Goal: Task Accomplishment & Management: Use online tool/utility

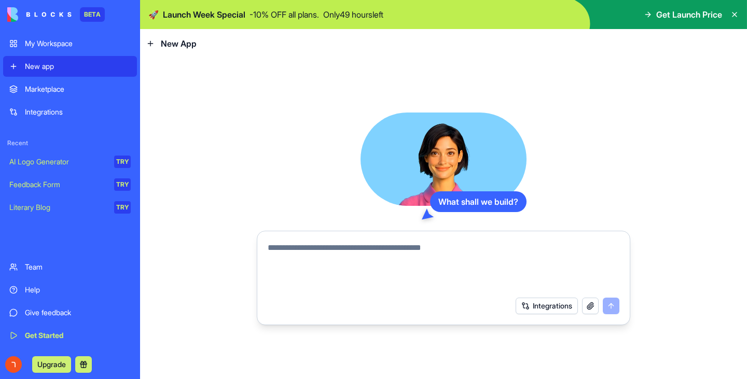
click at [68, 271] on div "Team" at bounding box center [78, 267] width 106 height 10
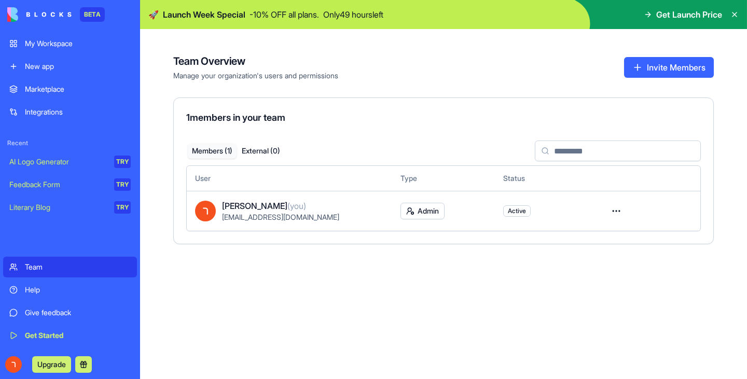
click at [72, 286] on div "Help" at bounding box center [78, 290] width 106 height 10
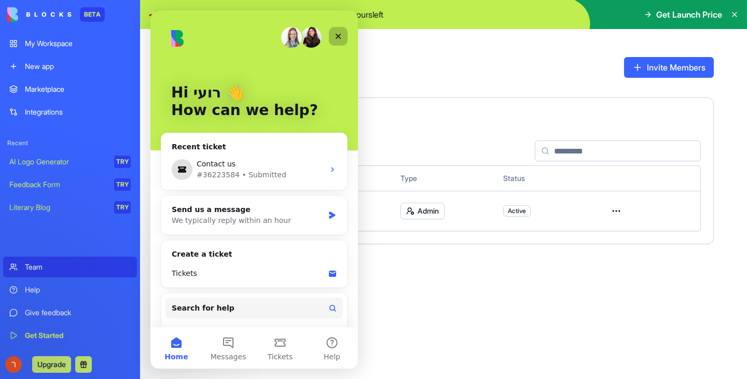
click at [331, 31] on div "Close" at bounding box center [338, 36] width 19 height 19
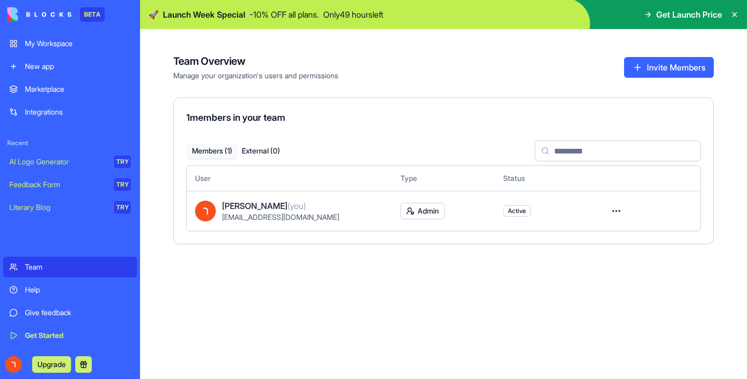
click at [59, 328] on link "Get Started" at bounding box center [70, 335] width 134 height 21
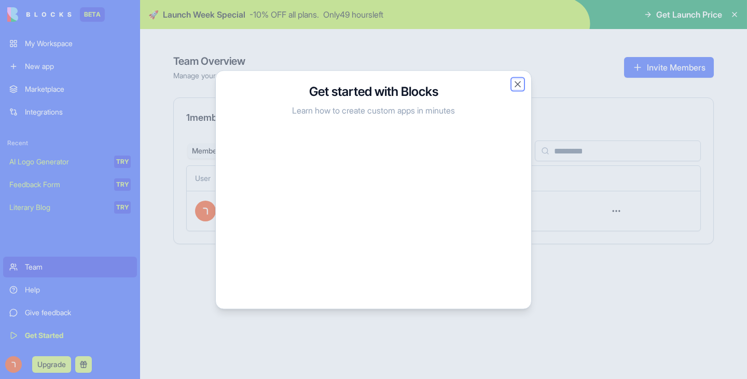
click at [514, 82] on button "Close" at bounding box center [518, 84] width 10 height 10
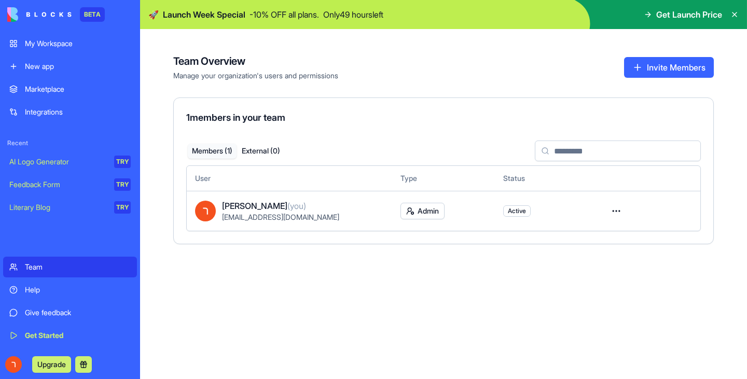
click at [77, 86] on div "Marketplace" at bounding box center [78, 89] width 106 height 10
click at [79, 40] on div "My Workspace" at bounding box center [78, 43] width 106 height 10
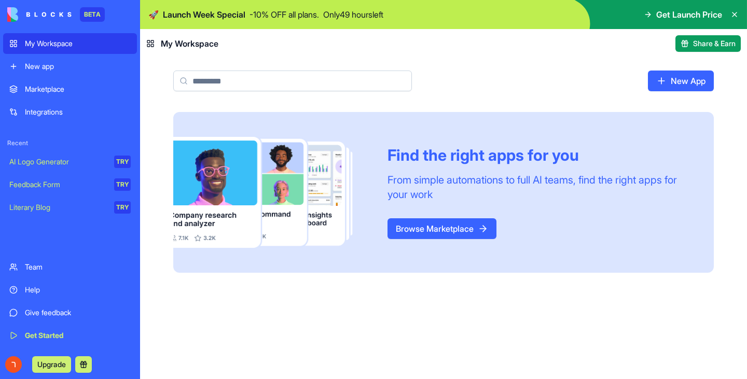
click at [470, 222] on link "Browse Marketplace" at bounding box center [442, 228] width 109 height 21
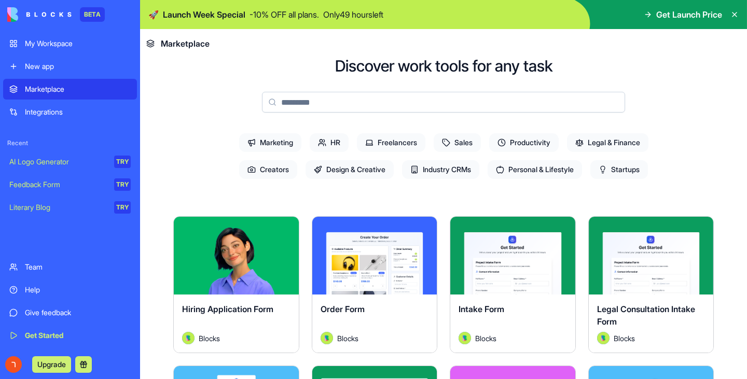
scroll to position [52, 0]
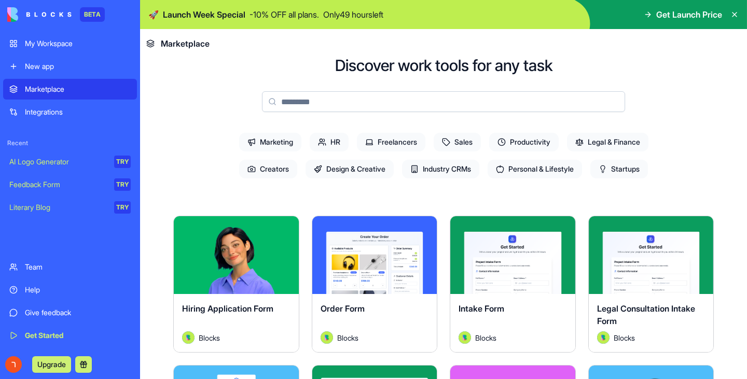
click at [519, 148] on span "Productivity" at bounding box center [524, 142] width 70 height 19
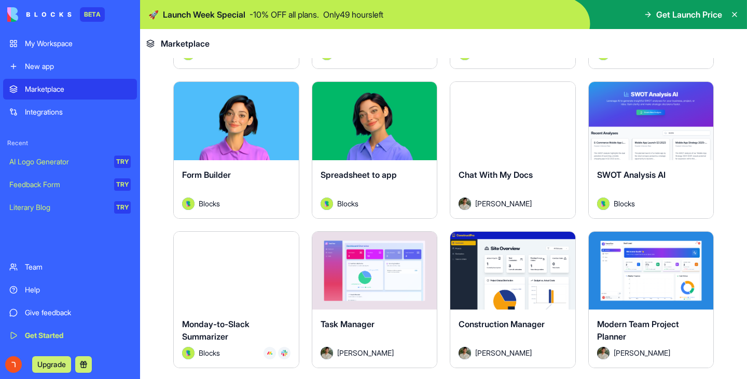
scroll to position [363, 0]
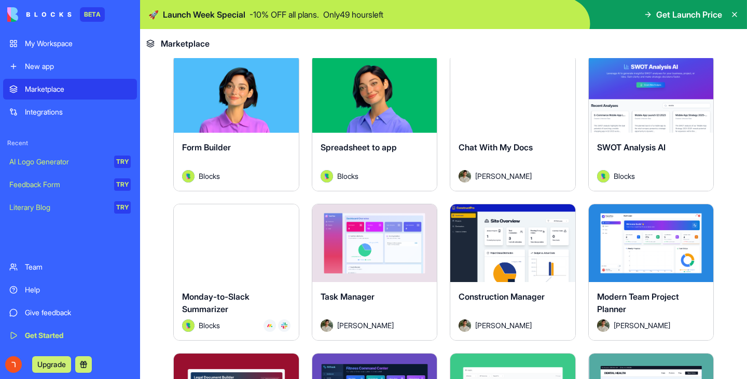
click at [662, 257] on div "Explore" at bounding box center [651, 243] width 125 height 78
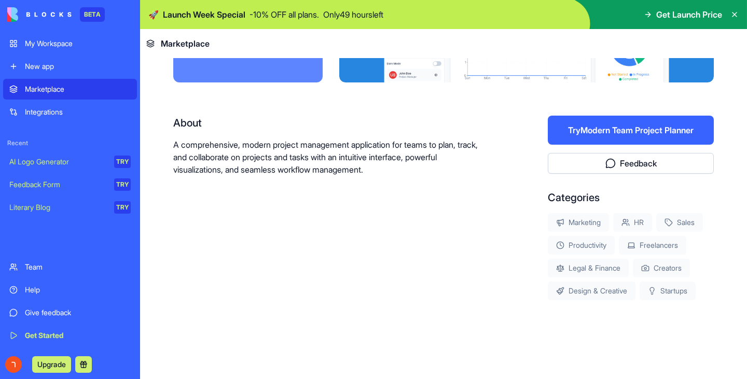
click at [659, 237] on div "Marketing HR Sales Productivity Freelancers Legal & Finance Creators Design & C…" at bounding box center [631, 256] width 166 height 87
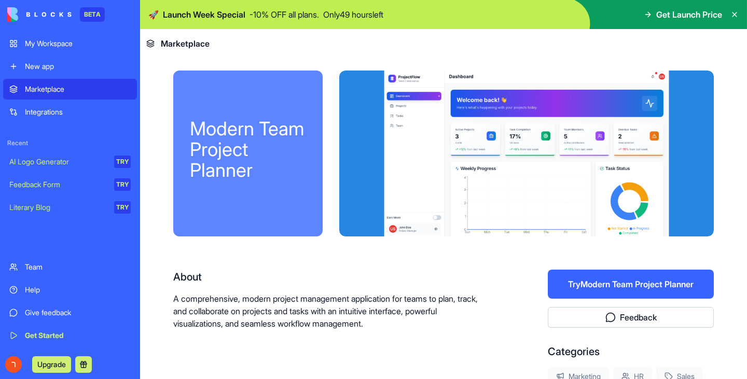
click at [575, 287] on button "Try Modern Team Project Planner" at bounding box center [631, 284] width 166 height 29
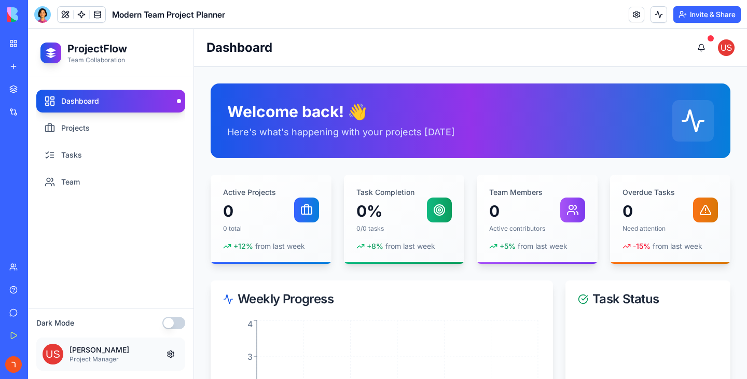
click at [38, 67] on div "New app" at bounding box center [31, 66] width 13 height 10
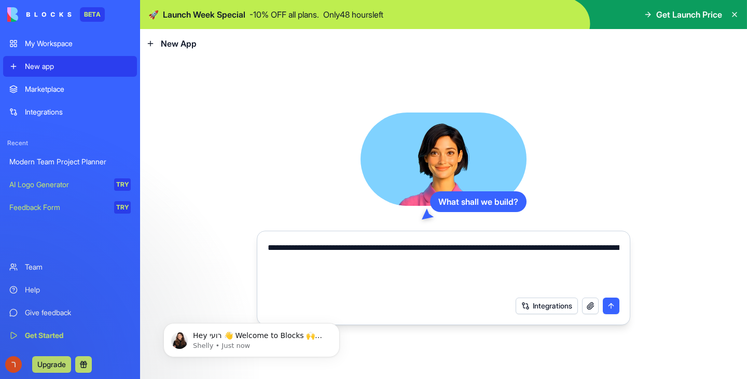
type textarea "**********"
click at [604, 305] on button "submit" at bounding box center [611, 306] width 17 height 17
click at [608, 307] on div "Integrations" at bounding box center [568, 306] width 104 height 17
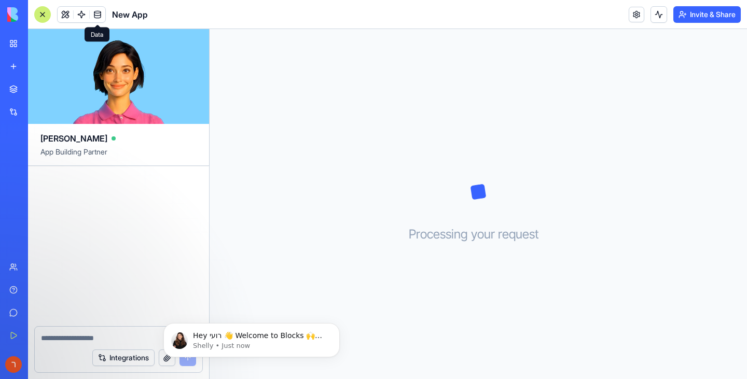
click at [94, 15] on link at bounding box center [98, 15] width 16 height 16
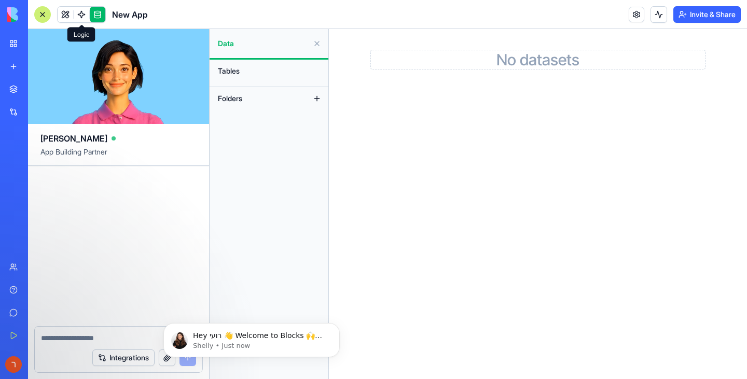
click at [84, 16] on link at bounding box center [82, 15] width 16 height 16
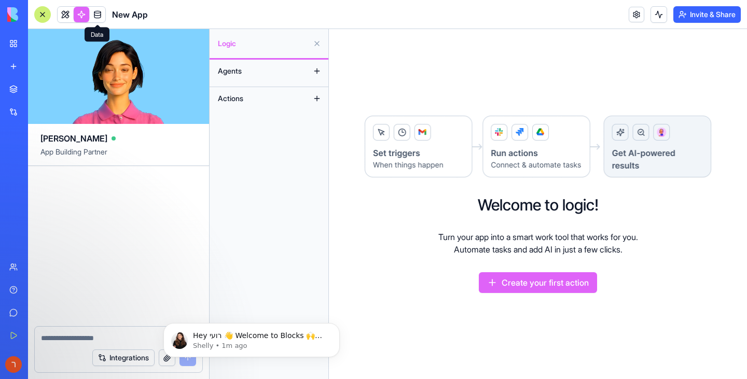
click at [93, 12] on link at bounding box center [98, 15] width 16 height 16
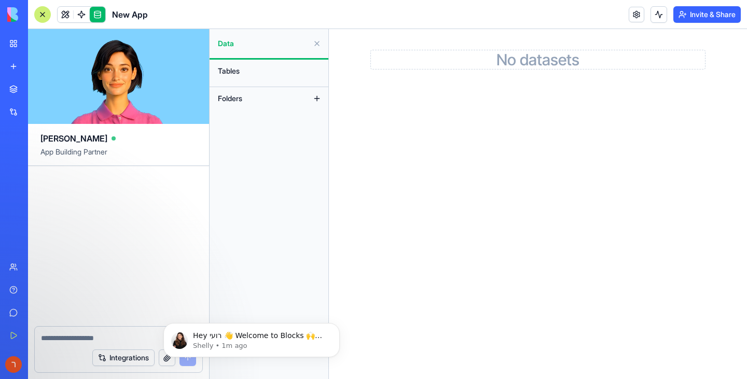
click at [233, 96] on span "Folders" at bounding box center [230, 98] width 24 height 10
click at [63, 14] on link at bounding box center [66, 15] width 16 height 16
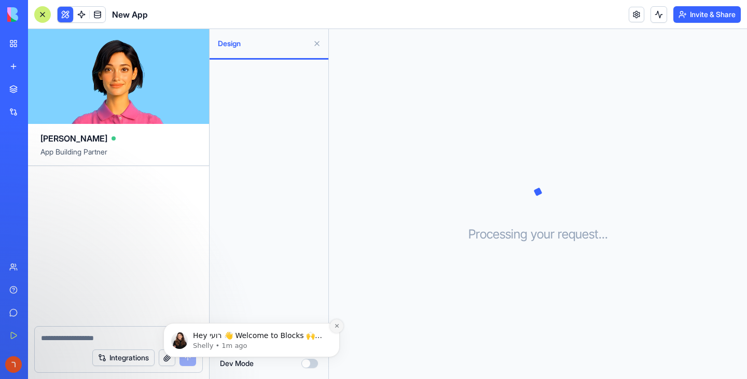
click at [332, 325] on button "Dismiss notification" at bounding box center [336, 326] width 13 height 13
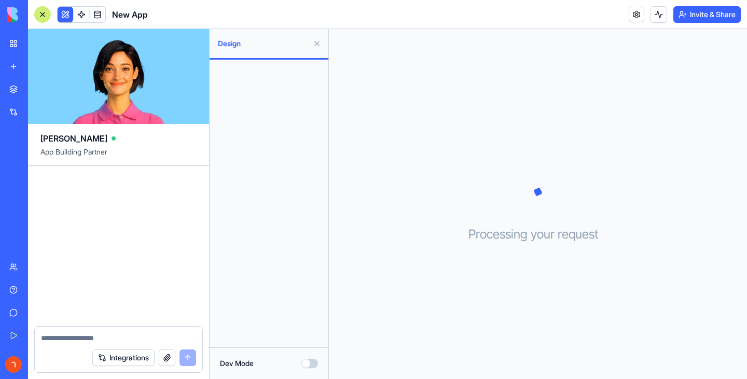
click at [307, 365] on button "Dev Mode" at bounding box center [309, 363] width 17 height 9
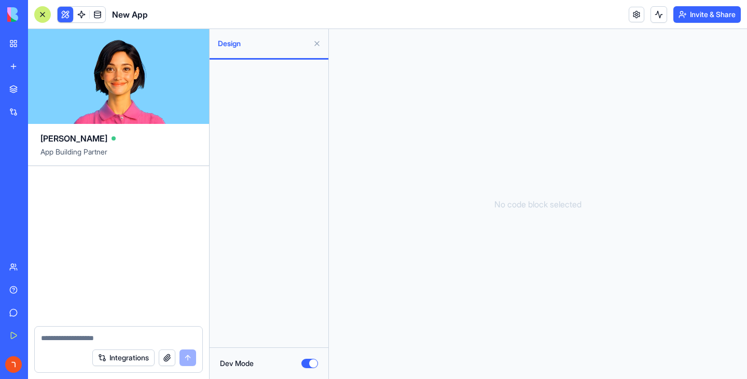
click at [307, 365] on button "Dev Mode" at bounding box center [309, 363] width 17 height 9
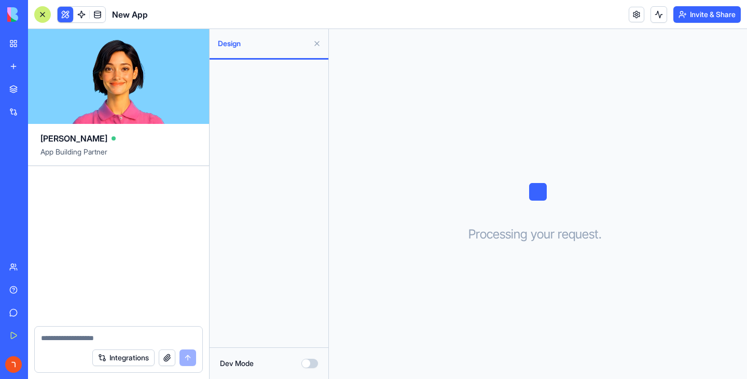
click at [313, 43] on button at bounding box center [317, 43] width 17 height 17
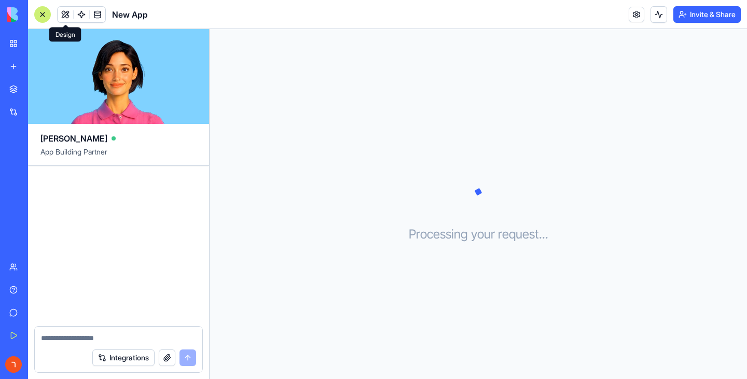
click at [87, 336] on textarea at bounding box center [118, 338] width 155 height 10
click at [45, 12] on div at bounding box center [42, 14] width 17 height 17
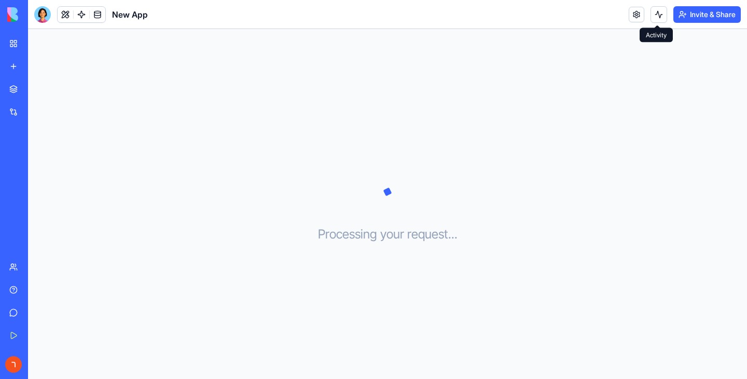
click at [655, 13] on button at bounding box center [659, 14] width 17 height 17
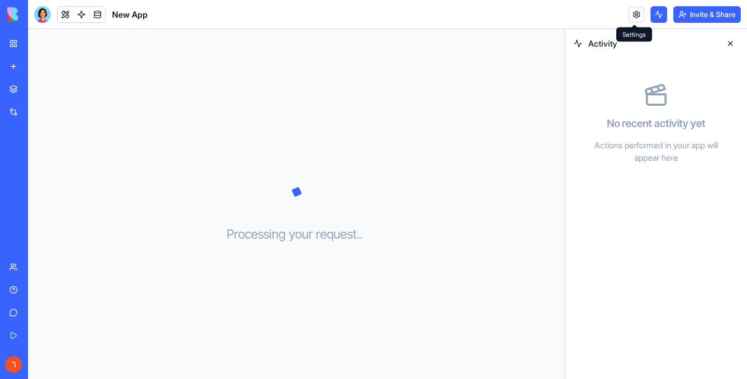
click at [640, 15] on link at bounding box center [637, 15] width 16 height 16
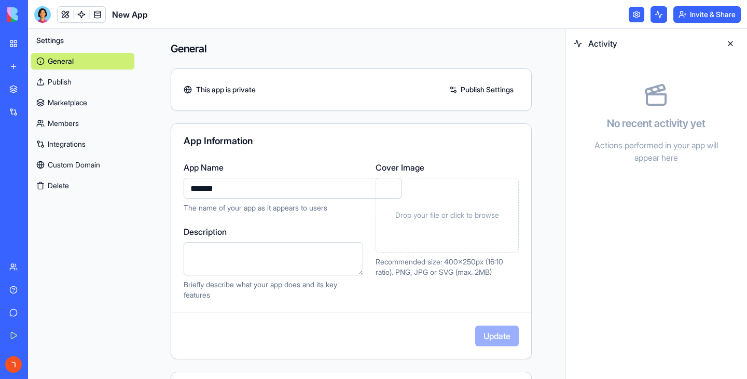
click at [81, 107] on link "Marketplace" at bounding box center [82, 102] width 103 height 17
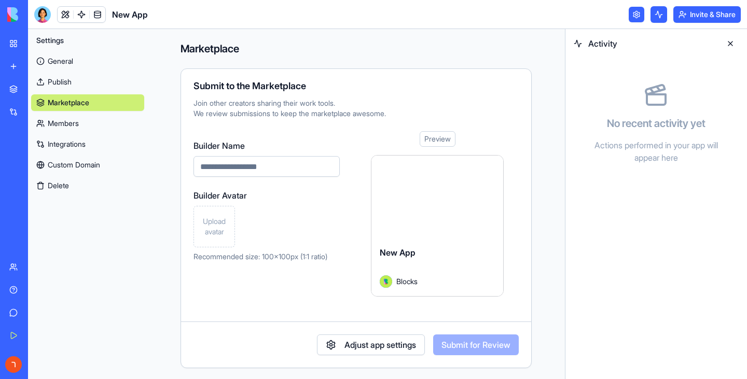
click at [77, 86] on link "Publish" at bounding box center [87, 82] width 113 height 17
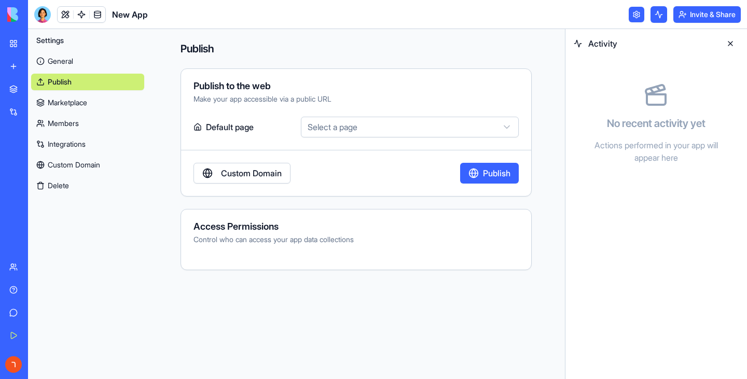
click at [76, 67] on link "General" at bounding box center [87, 61] width 113 height 17
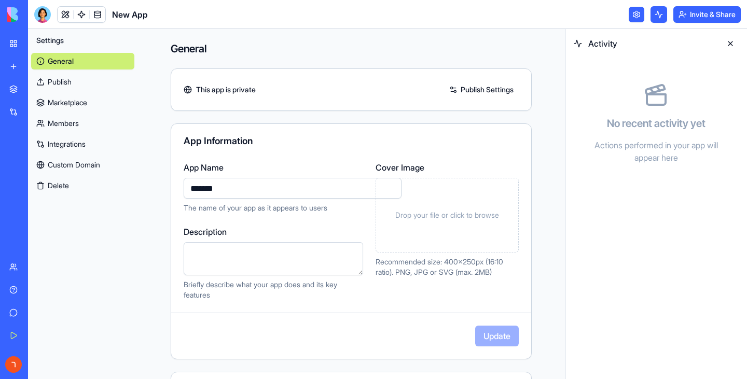
click at [255, 190] on input "*******" at bounding box center [293, 188] width 218 height 21
type input "**********"
click at [497, 331] on button "Update" at bounding box center [497, 336] width 44 height 21
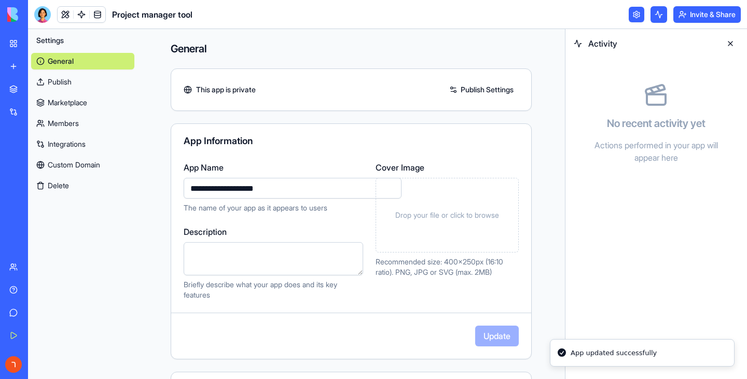
click at [62, 40] on span "Settings" at bounding box center [49, 40] width 27 height 10
click at [66, 17] on link at bounding box center [66, 15] width 16 height 16
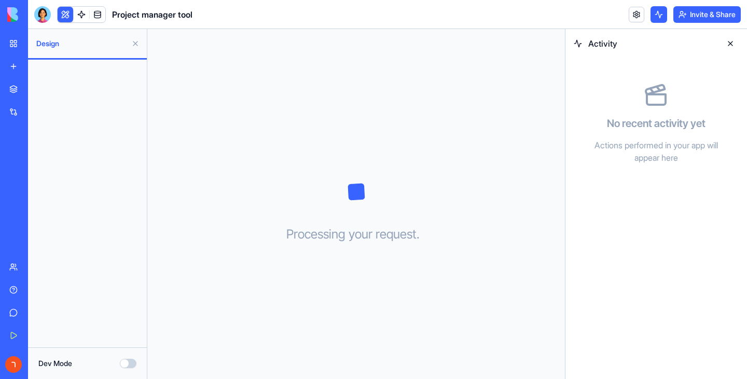
click at [38, 163] on div "Modern Team Project Planner" at bounding box center [23, 162] width 29 height 10
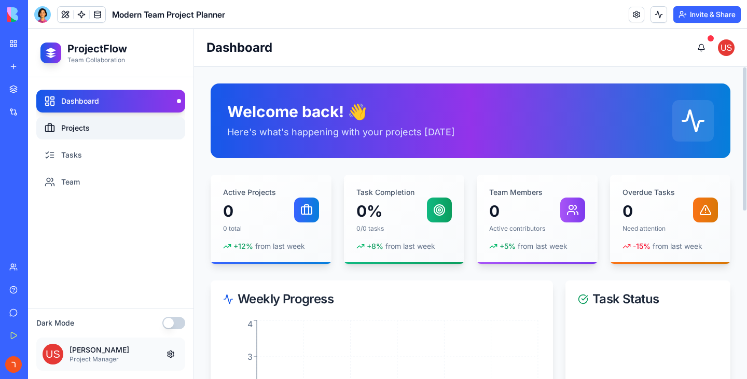
click at [103, 128] on link "Projects" at bounding box center [110, 128] width 149 height 23
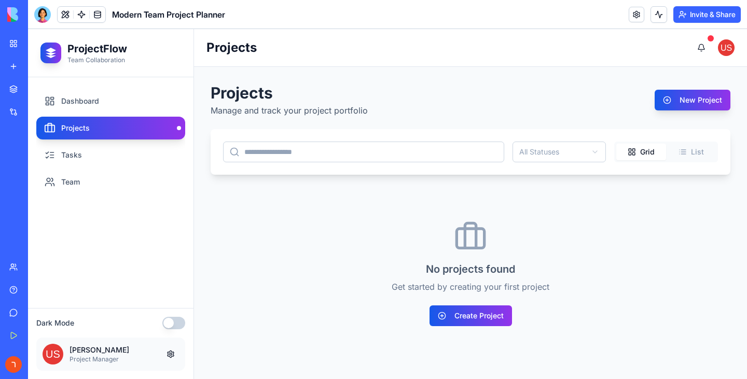
click at [398, 155] on input at bounding box center [363, 152] width 281 height 21
click at [464, 318] on button "Create Project" at bounding box center [471, 316] width 82 height 21
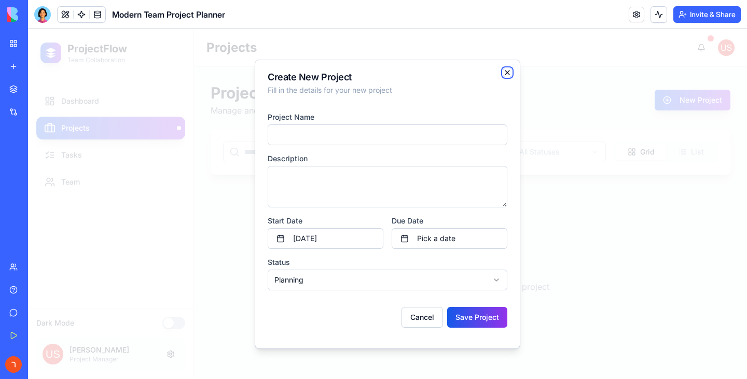
click at [506, 73] on icon "button" at bounding box center [507, 72] width 8 height 8
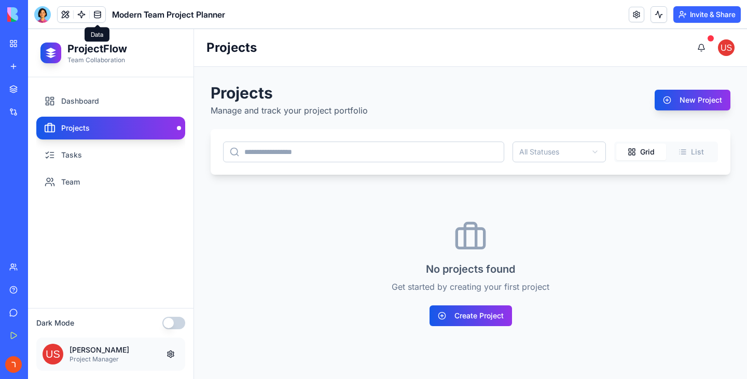
click at [97, 16] on link at bounding box center [98, 15] width 16 height 16
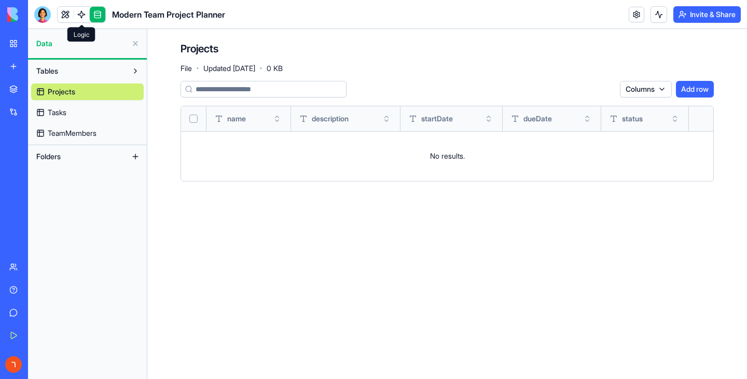
click at [77, 11] on link at bounding box center [82, 15] width 16 height 16
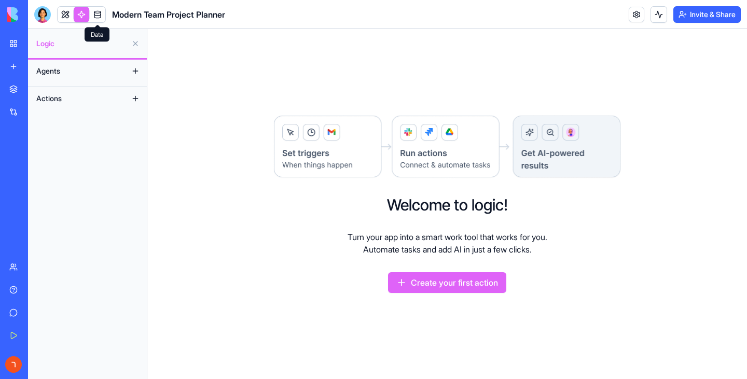
click at [99, 10] on link at bounding box center [98, 15] width 16 height 16
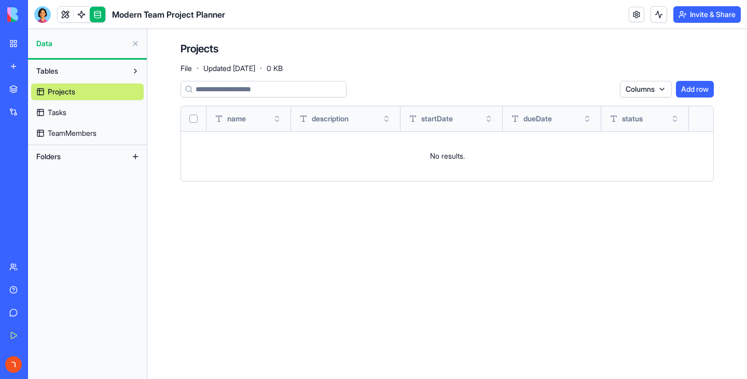
click at [38, 184] on div "New App" at bounding box center [23, 184] width 29 height 10
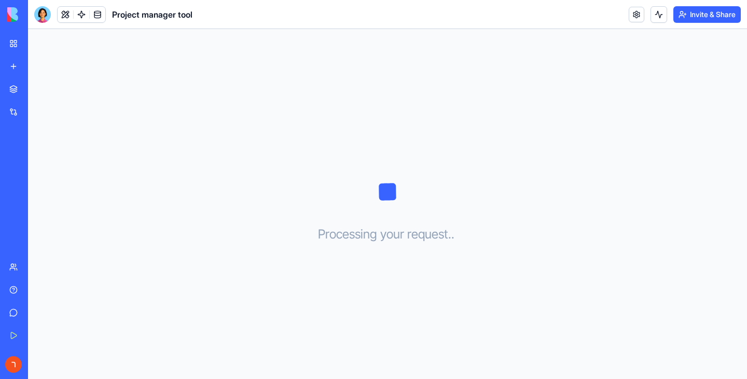
click at [45, 18] on div at bounding box center [42, 14] width 17 height 17
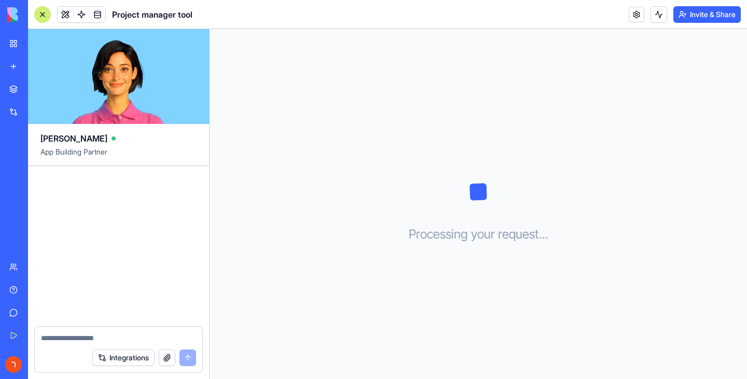
click at [15, 17] on img at bounding box center [39, 14] width 64 height 15
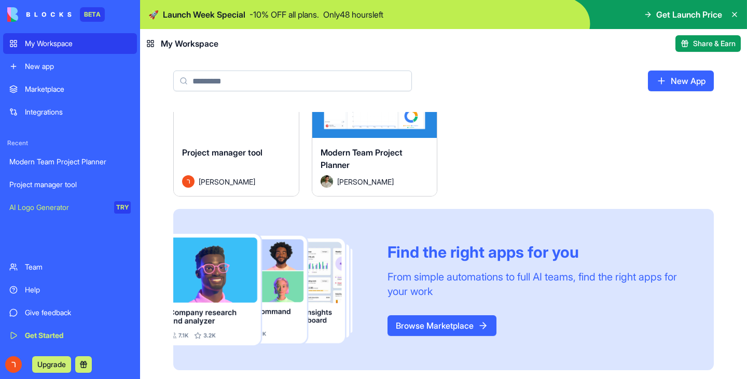
scroll to position [53, 0]
click at [70, 212] on div "AI Logo Generator" at bounding box center [58, 207] width 98 height 10
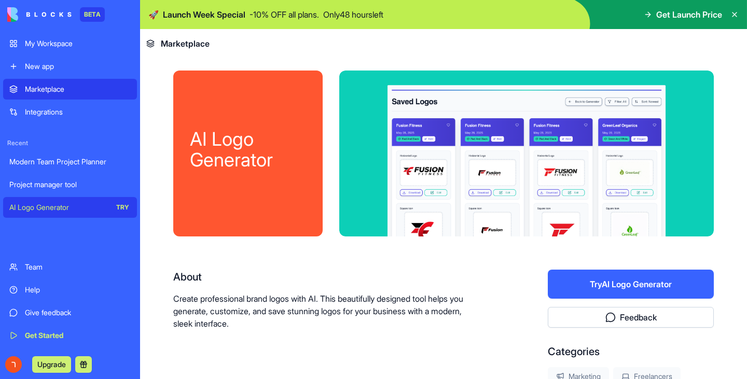
click at [84, 188] on div "Project manager tool" at bounding box center [69, 184] width 121 height 10
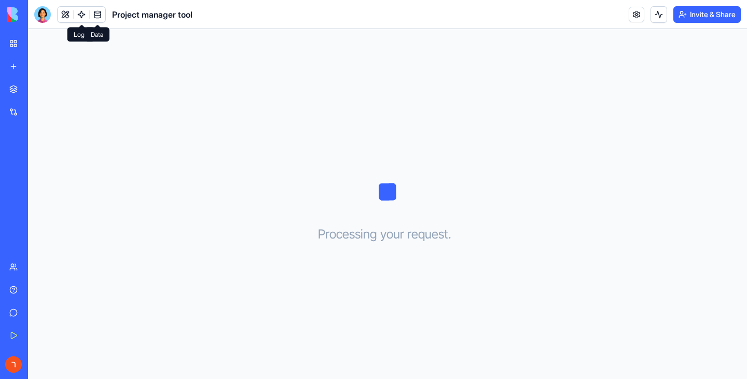
click at [100, 16] on link at bounding box center [98, 15] width 16 height 16
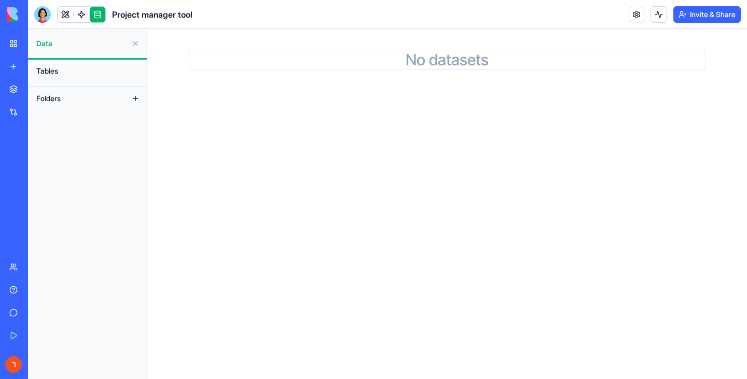
click at [74, 76] on button "Tables" at bounding box center [87, 71] width 113 height 17
click at [117, 98] on button "Folders" at bounding box center [79, 98] width 96 height 17
click at [133, 98] on button at bounding box center [135, 98] width 17 height 17
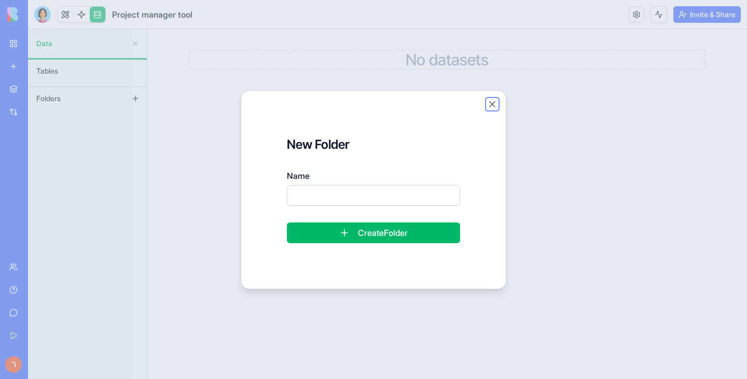
click at [494, 102] on button "Close" at bounding box center [492, 104] width 10 height 10
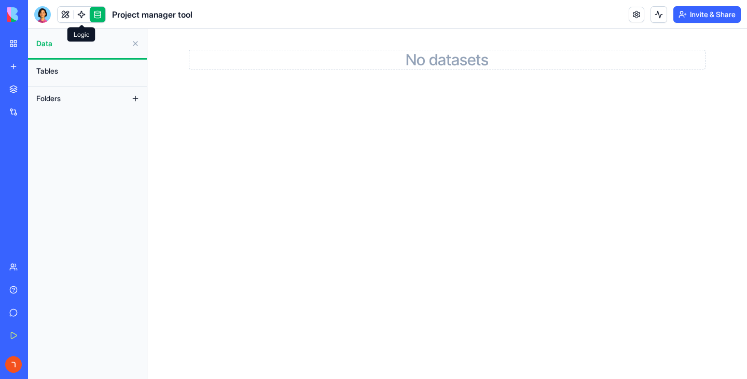
click at [85, 8] on link at bounding box center [82, 15] width 16 height 16
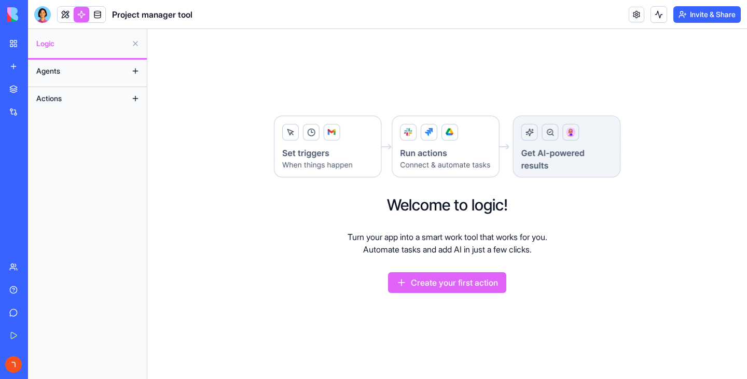
click at [452, 283] on button "Create your first action" at bounding box center [447, 282] width 118 height 21
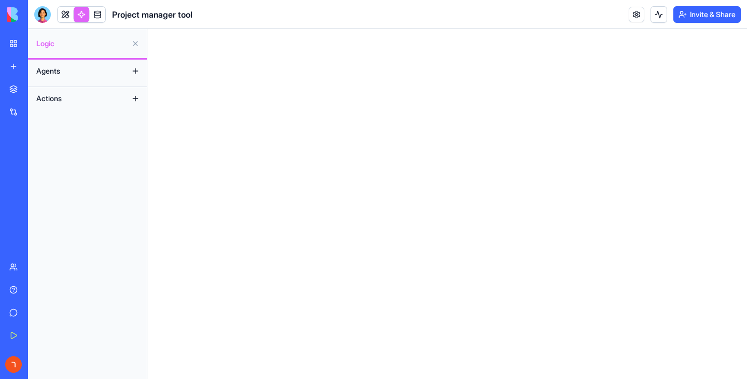
click at [141, 72] on button at bounding box center [135, 71] width 17 height 17
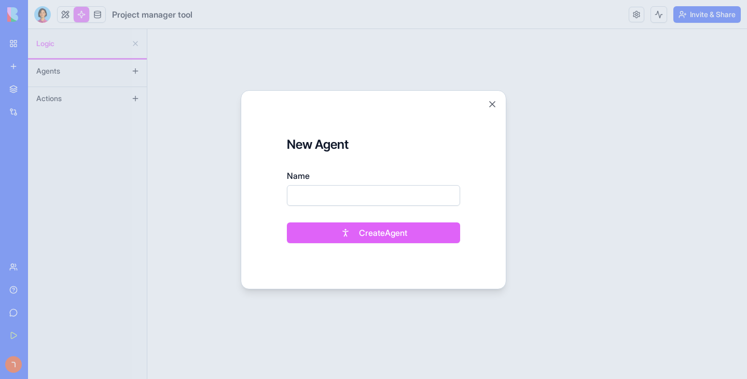
click at [411, 230] on button "Create Agent" at bounding box center [373, 233] width 173 height 21
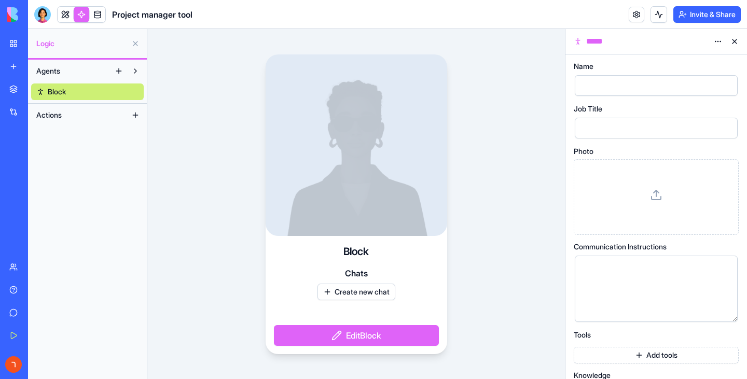
click at [671, 285] on div at bounding box center [647, 288] width 138 height 53
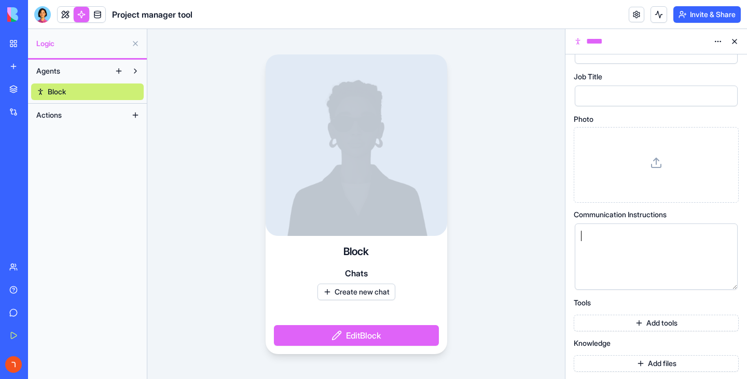
scroll to position [33, 0]
click at [667, 315] on button "Add tools" at bounding box center [656, 322] width 165 height 17
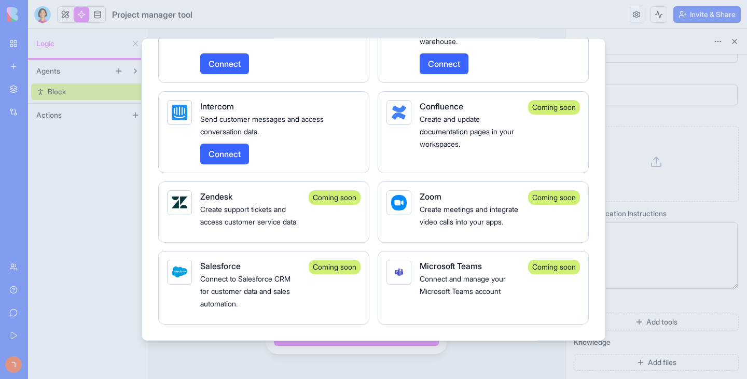
scroll to position [1661, 0]
click at [491, 25] on div at bounding box center [373, 189] width 747 height 379
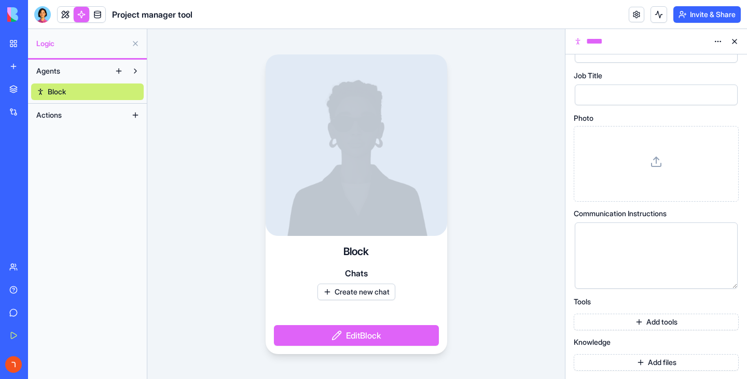
click at [731, 43] on button at bounding box center [734, 41] width 17 height 17
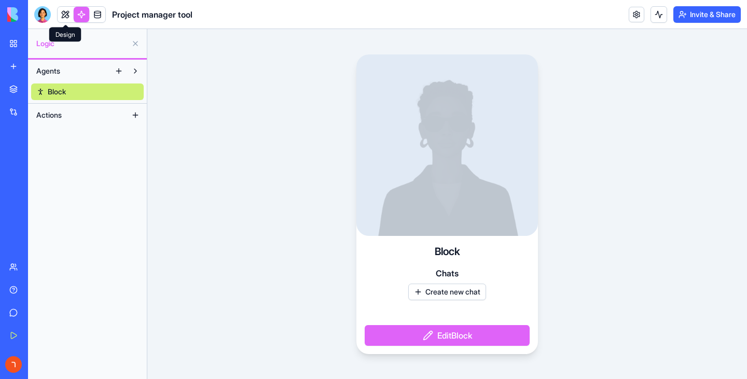
click at [68, 18] on link at bounding box center [66, 15] width 16 height 16
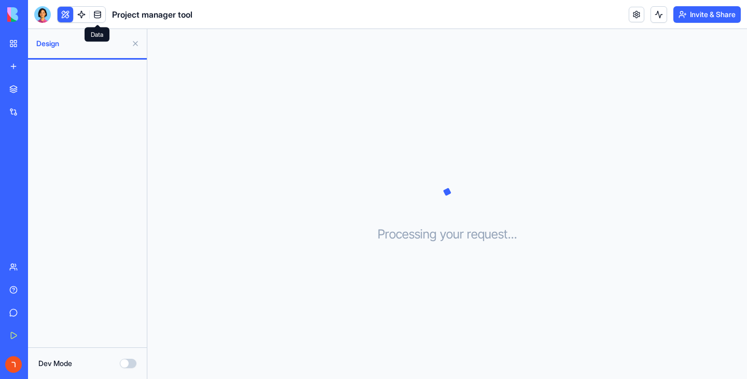
click at [102, 18] on link at bounding box center [98, 15] width 16 height 16
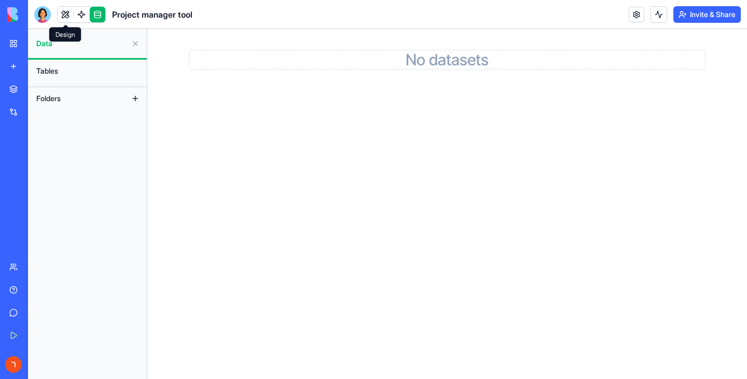
click at [68, 10] on link at bounding box center [66, 15] width 16 height 16
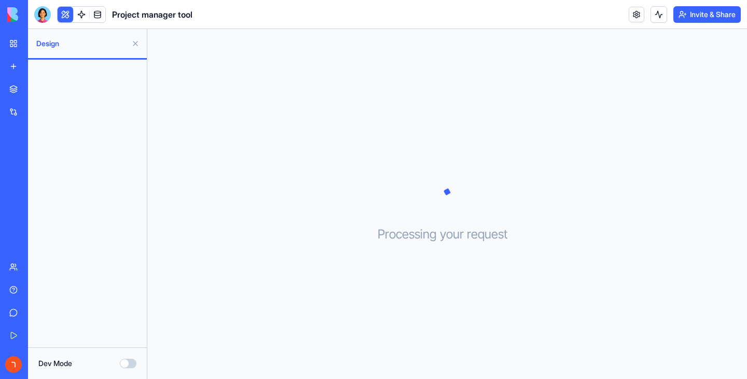
click at [13, 62] on link "New app" at bounding box center [24, 66] width 42 height 21
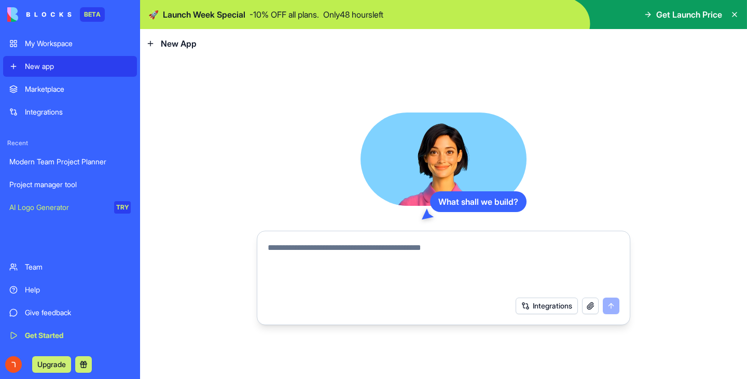
click at [231, 109] on div "What shall we build? Integrations" at bounding box center [443, 218] width 607 height 321
click at [279, 173] on div "What shall we build? Integrations" at bounding box center [444, 219] width 374 height 213
click at [82, 184] on div "Project manager tool" at bounding box center [69, 184] width 121 height 10
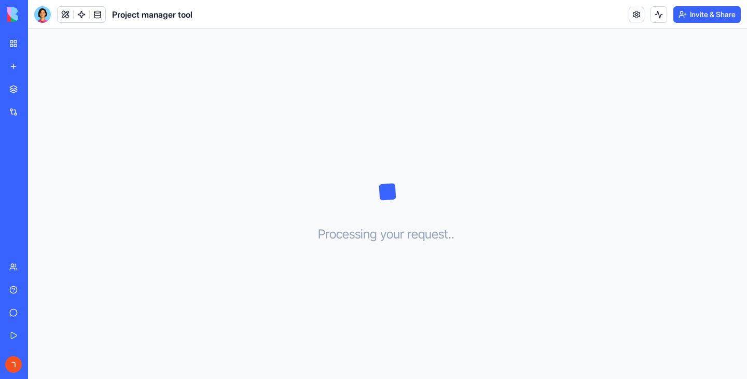
click at [38, 159] on div "Modern Team Project Planner" at bounding box center [23, 162] width 29 height 10
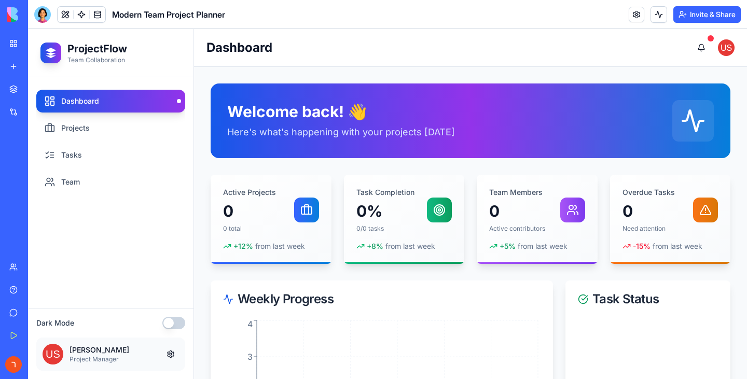
click at [25, 13] on img at bounding box center [39, 14] width 64 height 15
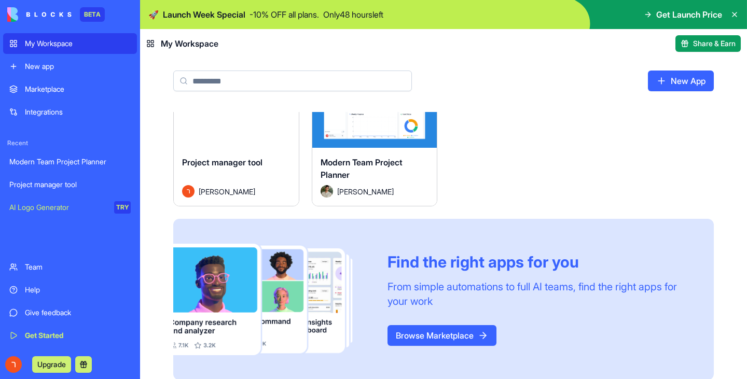
scroll to position [53, 0]
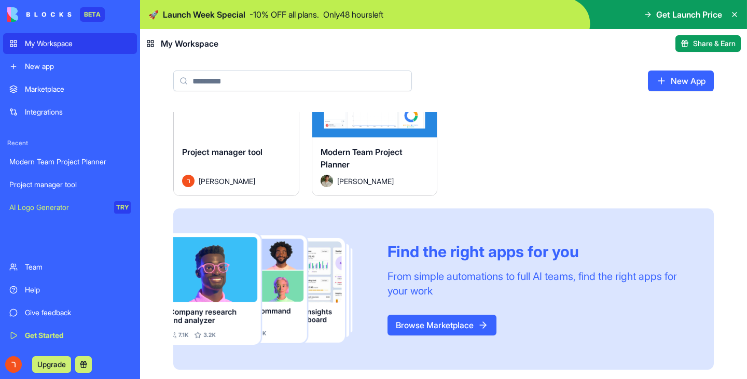
click at [154, 138] on div "Launch Project manager tool [PERSON_NAME] Launch Modern Team Project Planner [P…" at bounding box center [443, 220] width 607 height 323
click at [450, 320] on link "Browse Marketplace" at bounding box center [442, 325] width 109 height 21
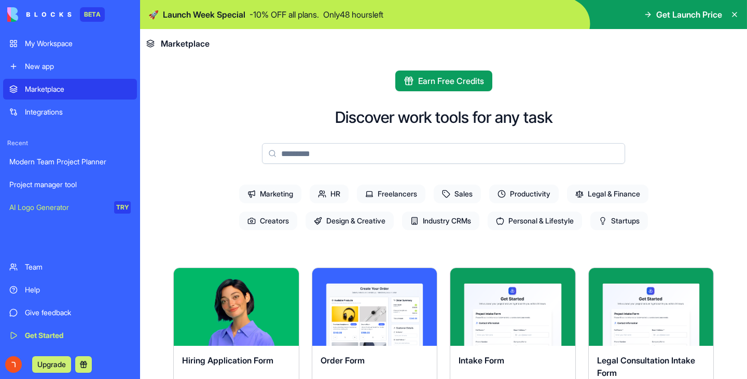
click at [31, 17] on img at bounding box center [39, 14] width 64 height 15
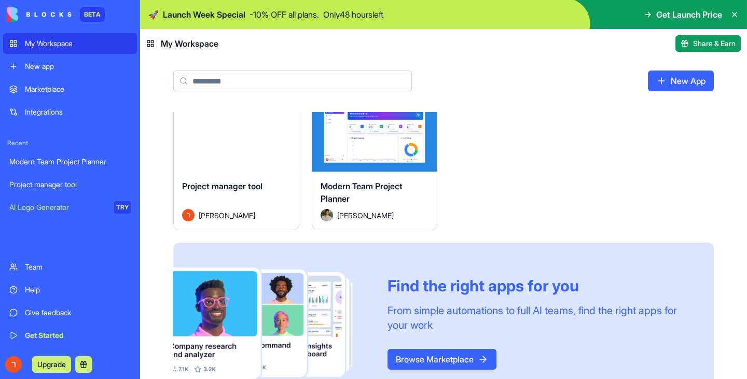
scroll to position [53, 0]
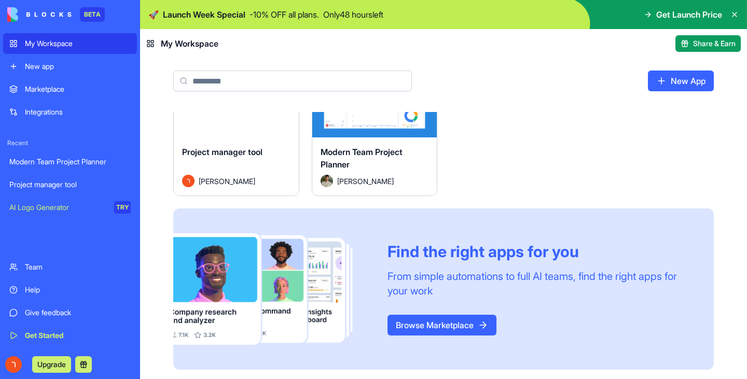
click at [50, 272] on link "Team" at bounding box center [70, 267] width 134 height 21
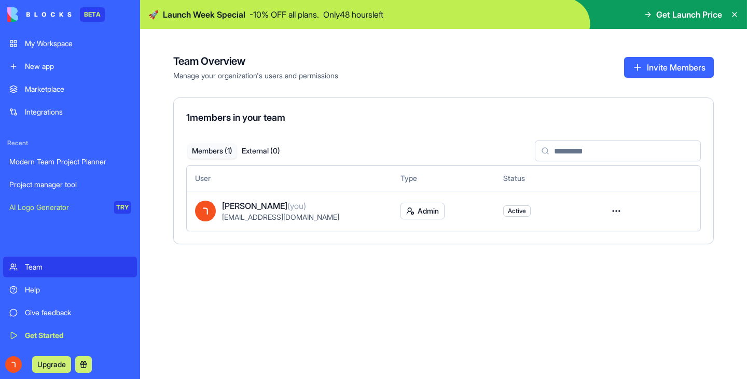
click at [733, 15] on icon at bounding box center [734, 14] width 8 height 8
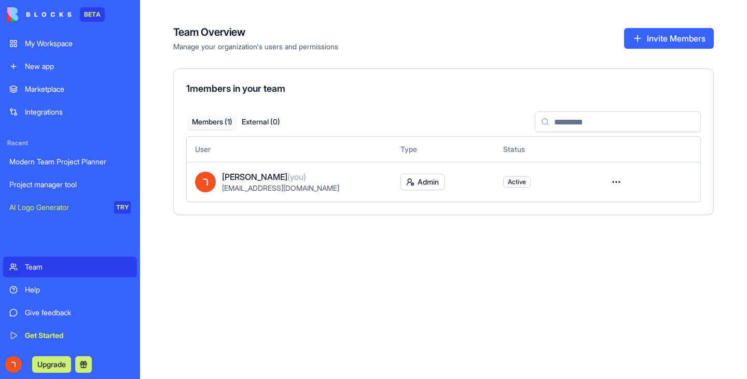
click at [24, 359] on div "Upgrade" at bounding box center [51, 364] width 89 height 17
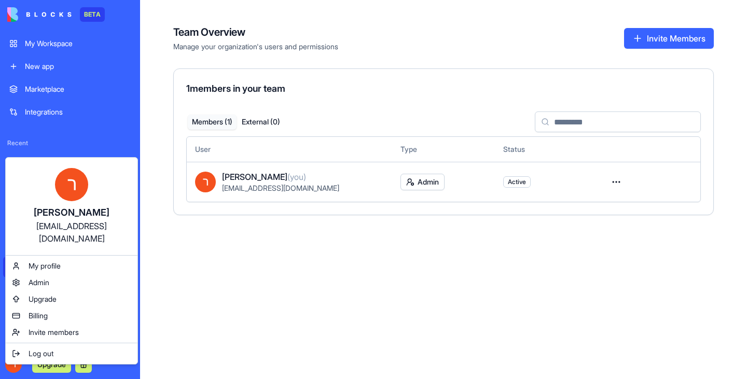
click at [47, 40] on html "BETA My Workspace New app Marketplace Integrations Recent Modern Team Project P…" at bounding box center [373, 189] width 747 height 379
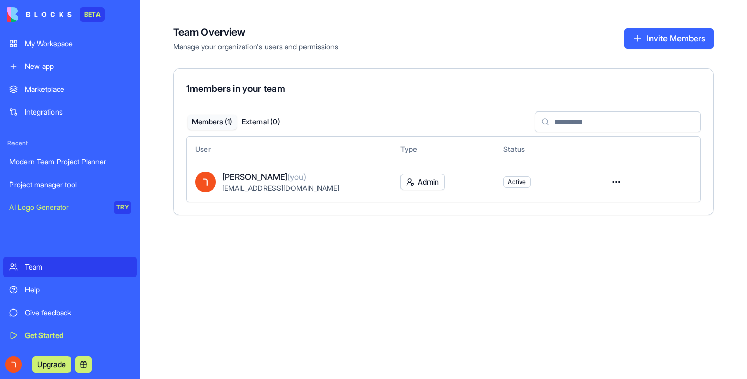
click at [47, 40] on div "My Workspace" at bounding box center [78, 43] width 106 height 10
